Goal: Book appointment/travel/reservation

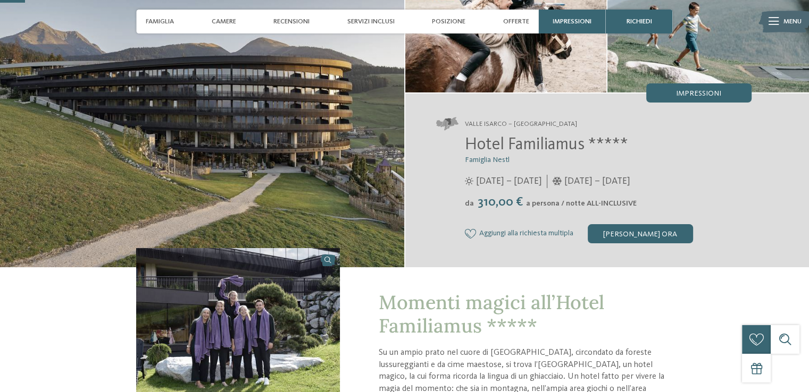
click at [783, 18] on span "Menu" at bounding box center [792, 22] width 18 height 10
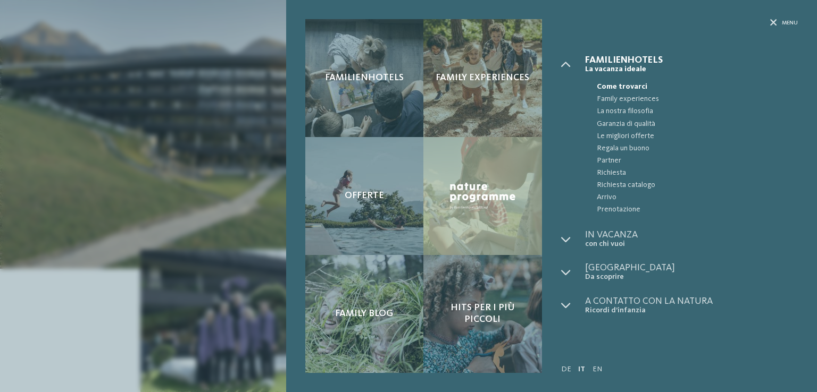
click at [223, 130] on div "Familienhotels Family experiences Offerte" at bounding box center [408, 196] width 817 height 392
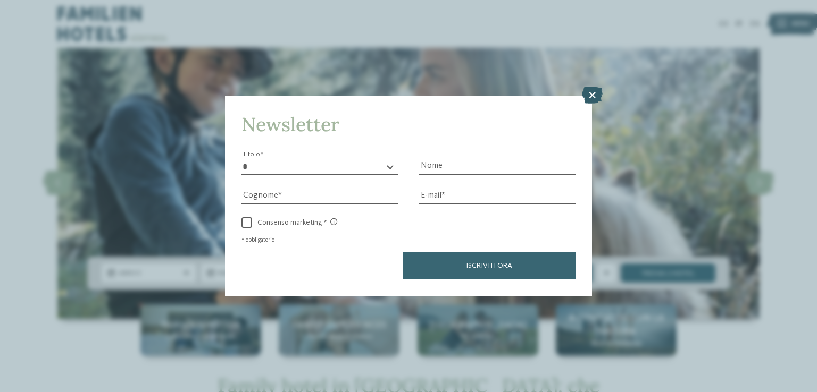
click at [589, 100] on icon at bounding box center [592, 95] width 21 height 17
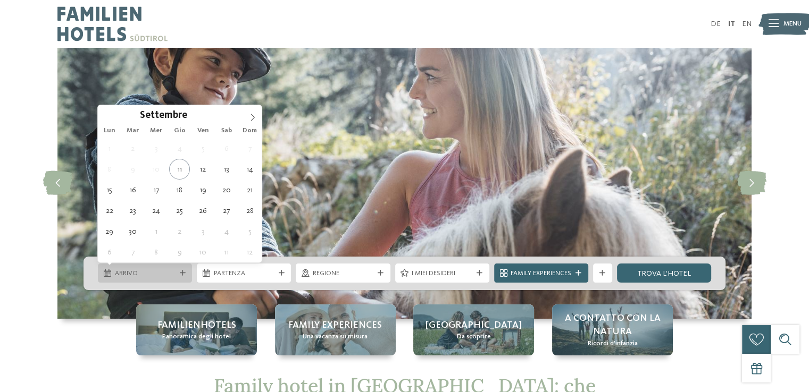
click at [127, 269] on span "Arrivo" at bounding box center [145, 274] width 61 height 10
click at [249, 115] on icon at bounding box center [252, 117] width 7 height 7
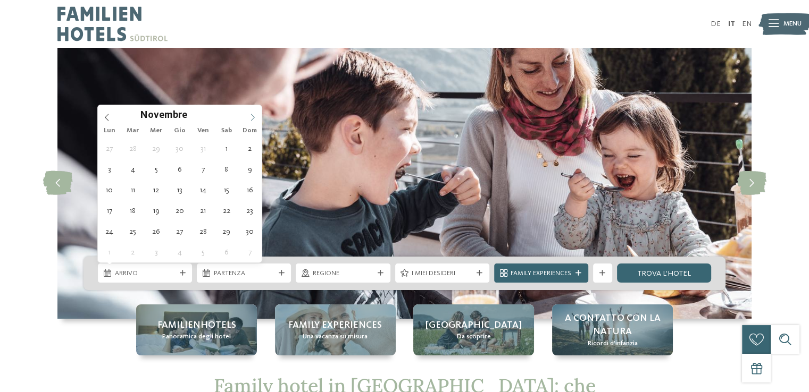
click at [249, 115] on icon at bounding box center [252, 117] width 7 height 7
type div "[DATE]"
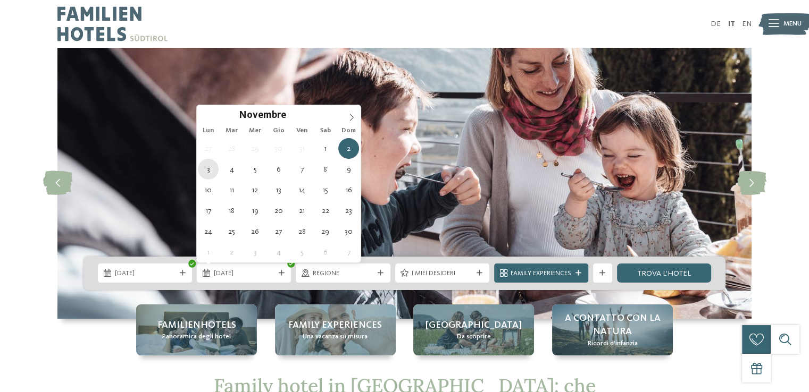
type div "[DATE]"
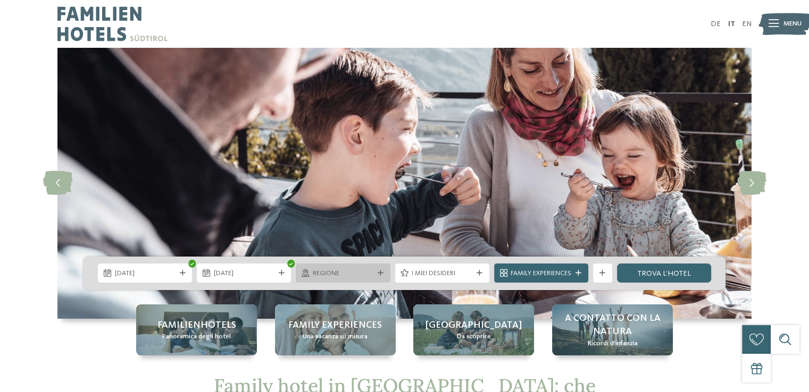
click at [358, 274] on span "Regione" at bounding box center [343, 274] width 61 height 10
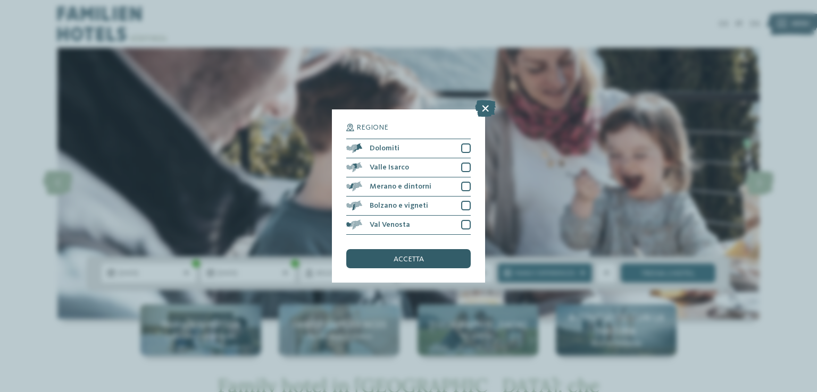
click at [415, 262] on span "accetta" at bounding box center [408, 259] width 30 height 7
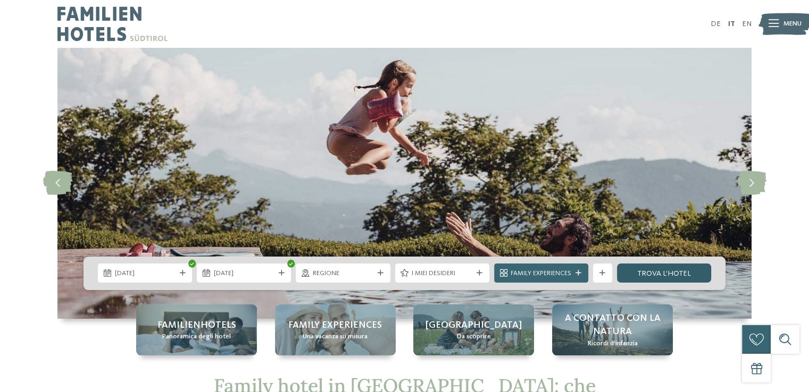
click at [671, 275] on link "trova l’hotel" at bounding box center [664, 273] width 94 height 19
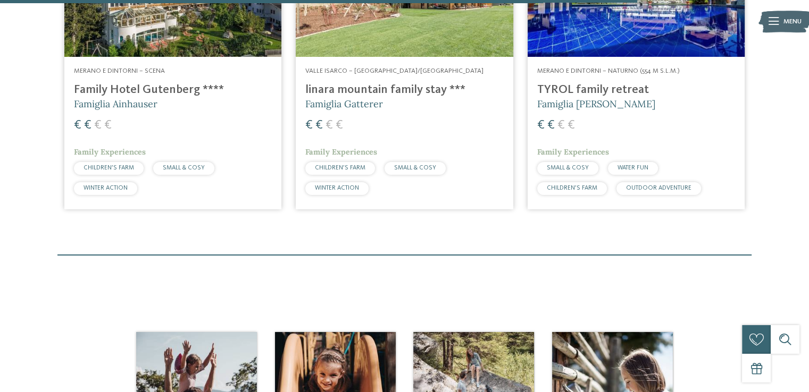
scroll to position [1850, 0]
